Goal: Task Accomplishment & Management: Use online tool/utility

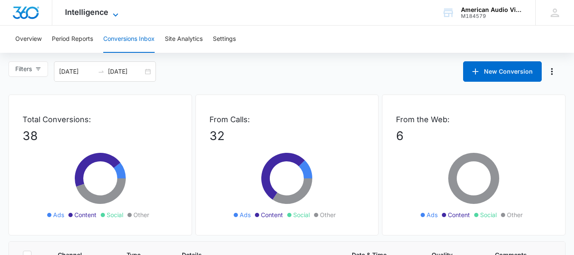
click at [116, 10] on icon at bounding box center [116, 15] width 10 height 10
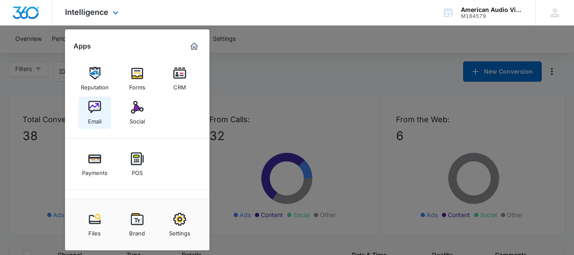
click at [97, 105] on img at bounding box center [94, 107] width 13 height 13
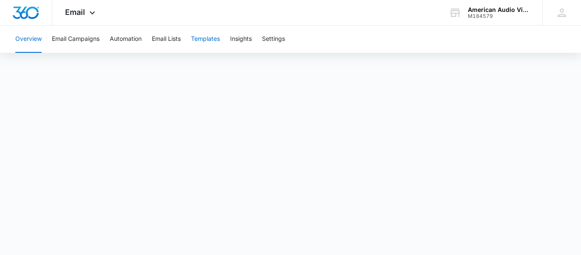
click at [212, 37] on button "Templates" at bounding box center [205, 39] width 29 height 27
